Goal: Information Seeking & Learning: Check status

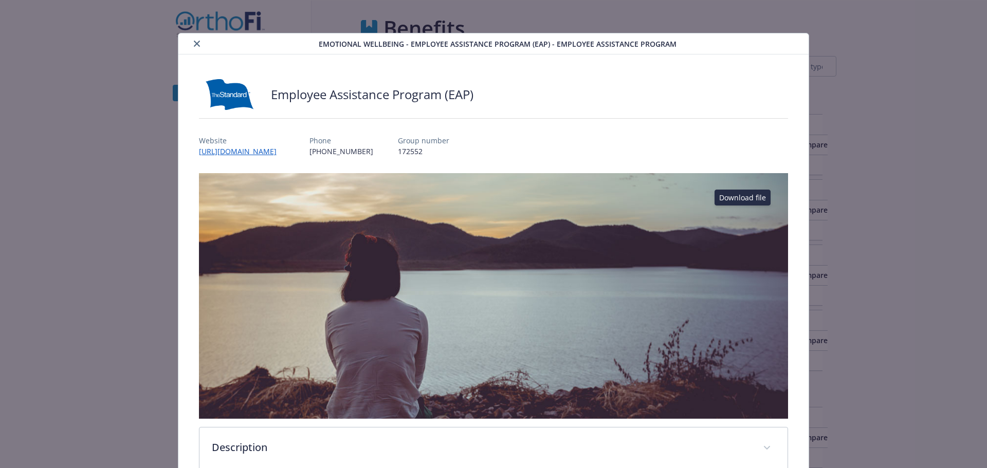
scroll to position [1281, 0]
